Goal: Information Seeking & Learning: Learn about a topic

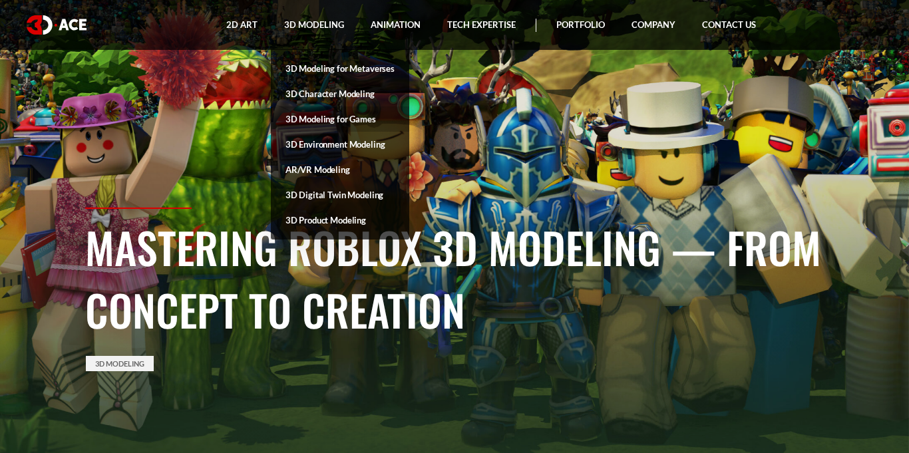
click at [311, 116] on link "3D Modeling for Games" at bounding box center [340, 118] width 138 height 25
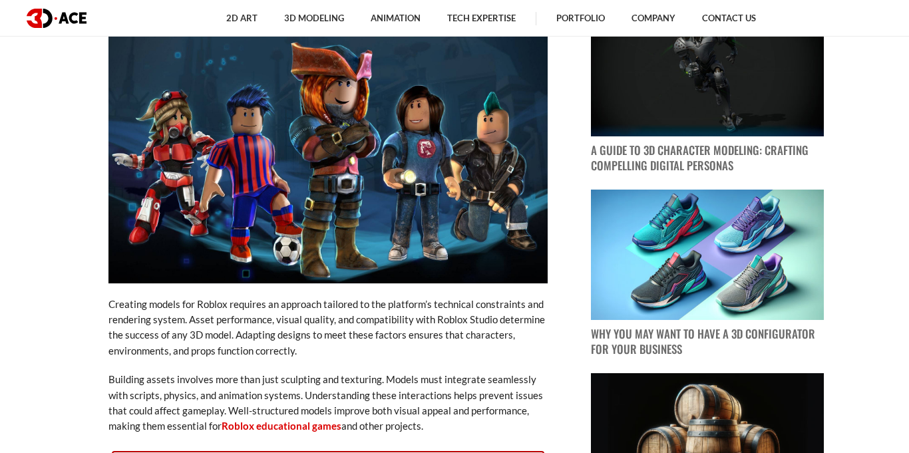
scroll to position [887, 0]
